Goal: Find specific page/section: Find specific page/section

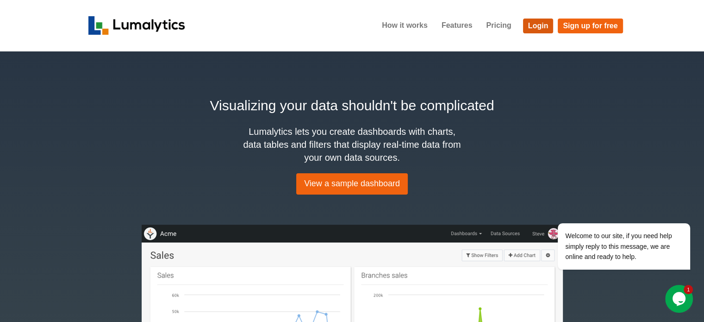
click at [535, 25] on link "Login" at bounding box center [538, 26] width 31 height 15
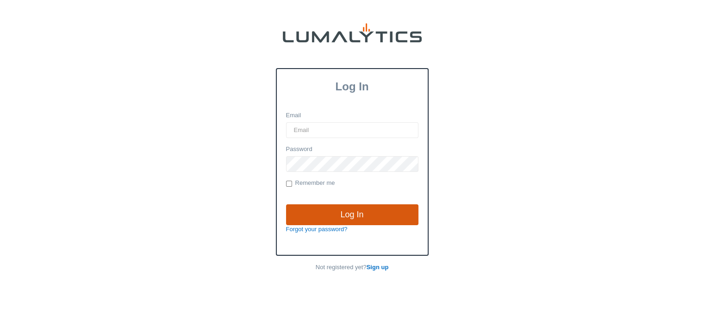
type input "[EMAIL_ADDRESS][DOMAIN_NAME]"
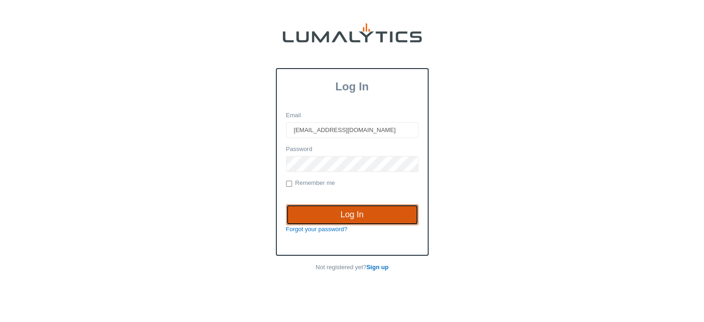
click at [350, 214] on input "Log In" at bounding box center [352, 214] width 132 height 21
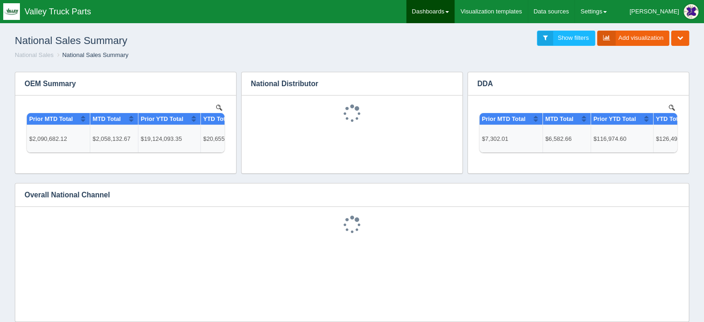
click at [455, 7] on link "Dashboards" at bounding box center [431, 11] width 48 height 23
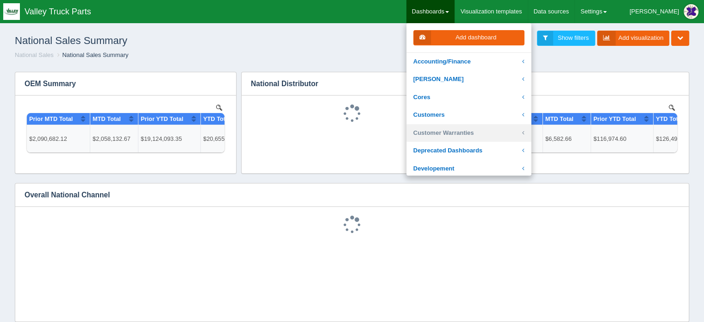
click at [472, 132] on link "Customer Warranties" at bounding box center [469, 133] width 125 height 18
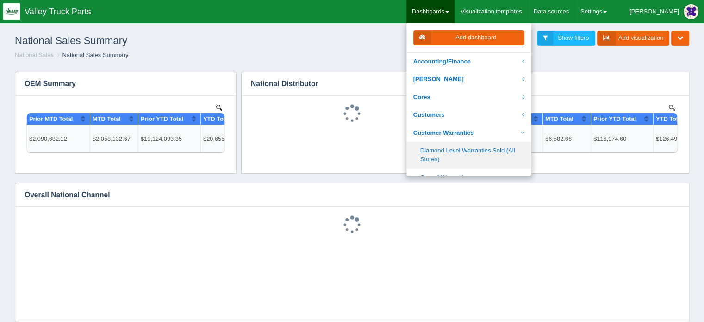
click at [476, 153] on link "Diamond Level Warranties Sold (All Stores)" at bounding box center [469, 155] width 125 height 26
